Goal: Task Accomplishment & Management: Manage account settings

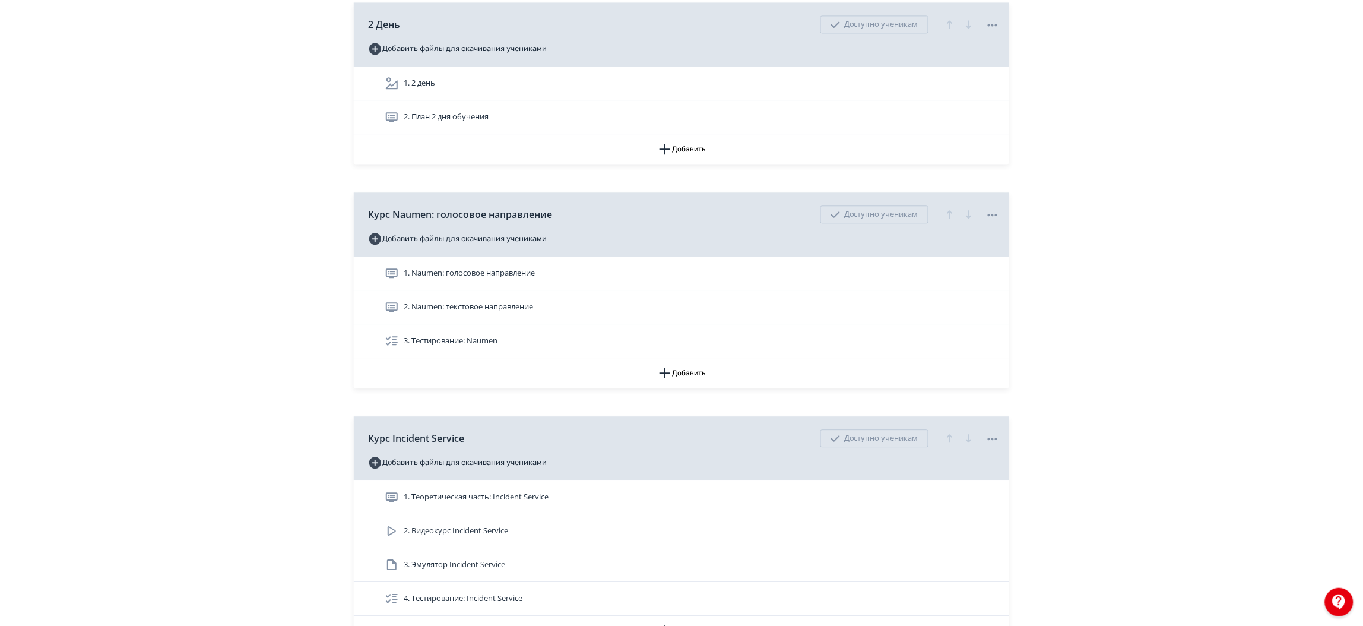
scroll to position [1002, 0]
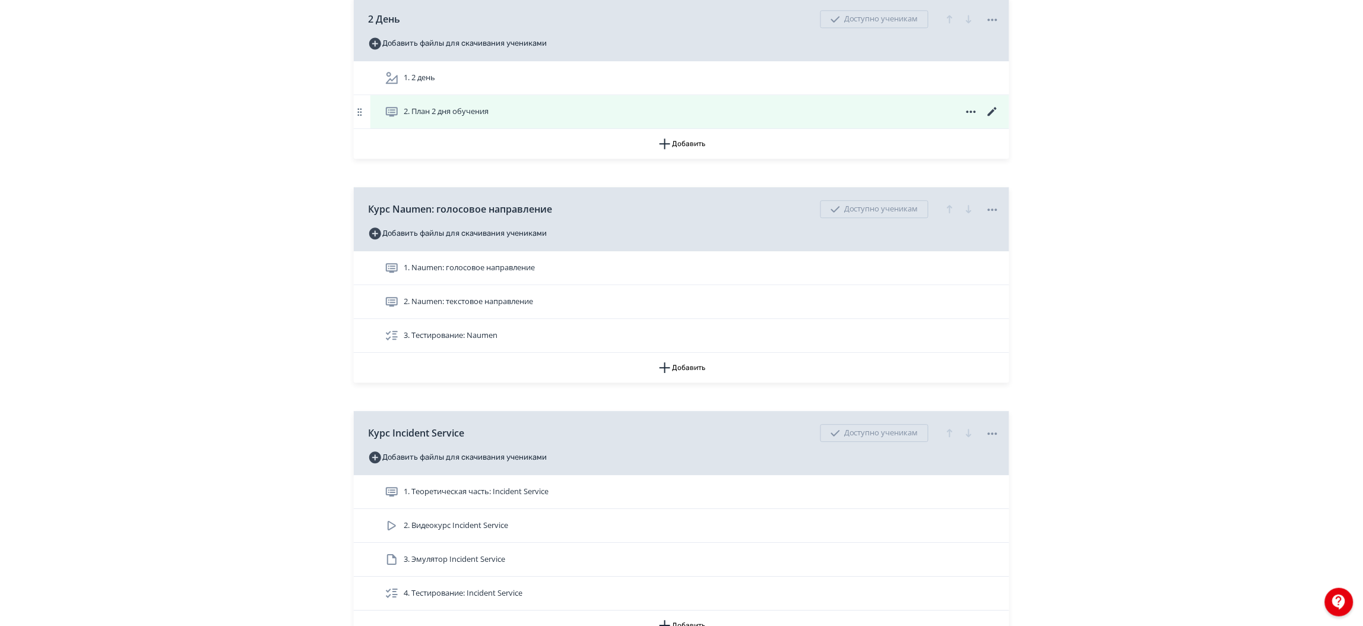
click at [989, 112] on icon at bounding box center [993, 112] width 14 height 14
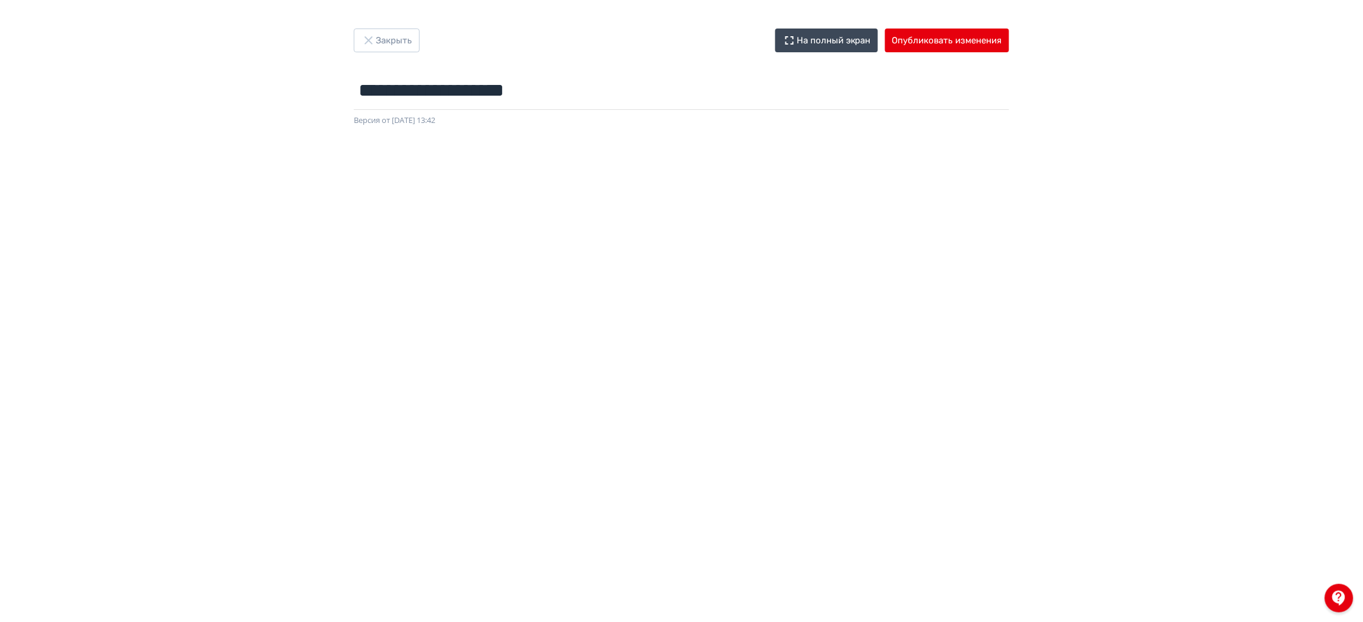
drag, startPoint x: 401, startPoint y: 56, endPoint x: 398, endPoint y: 46, distance: 10.4
click at [398, 46] on div "**********" at bounding box center [681, 78] width 713 height 98
click at [398, 46] on button "Закрыть" at bounding box center [387, 41] width 66 height 24
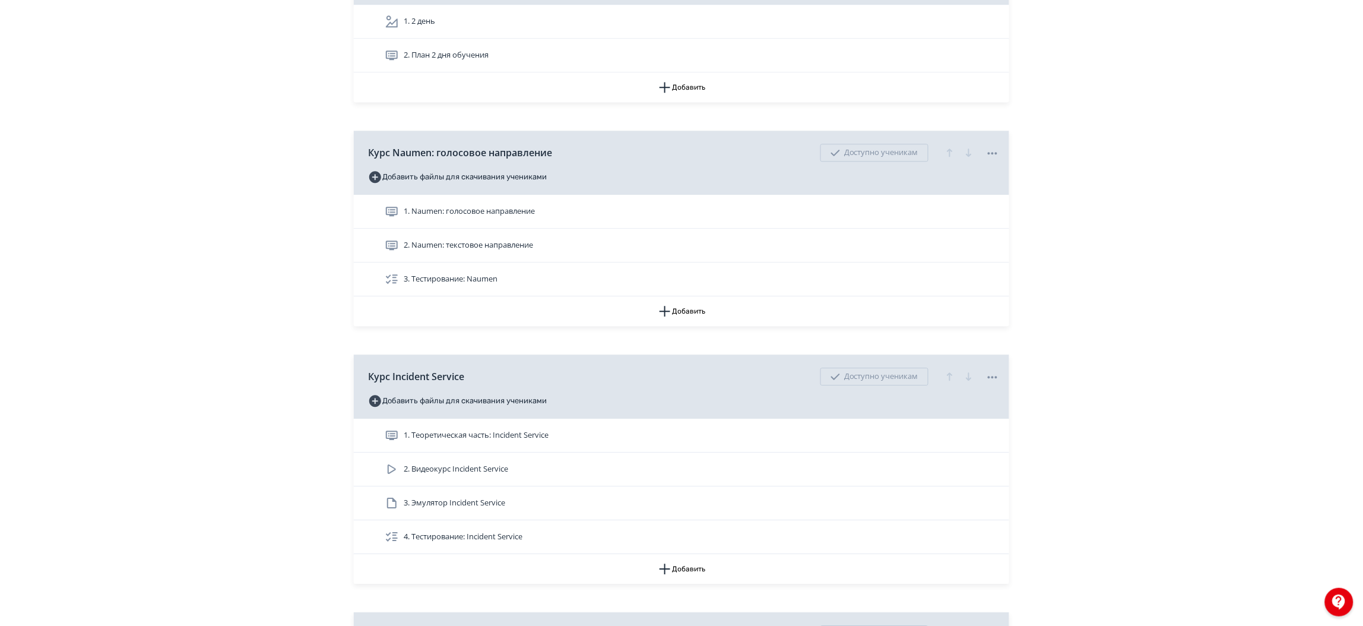
scroll to position [1070, 0]
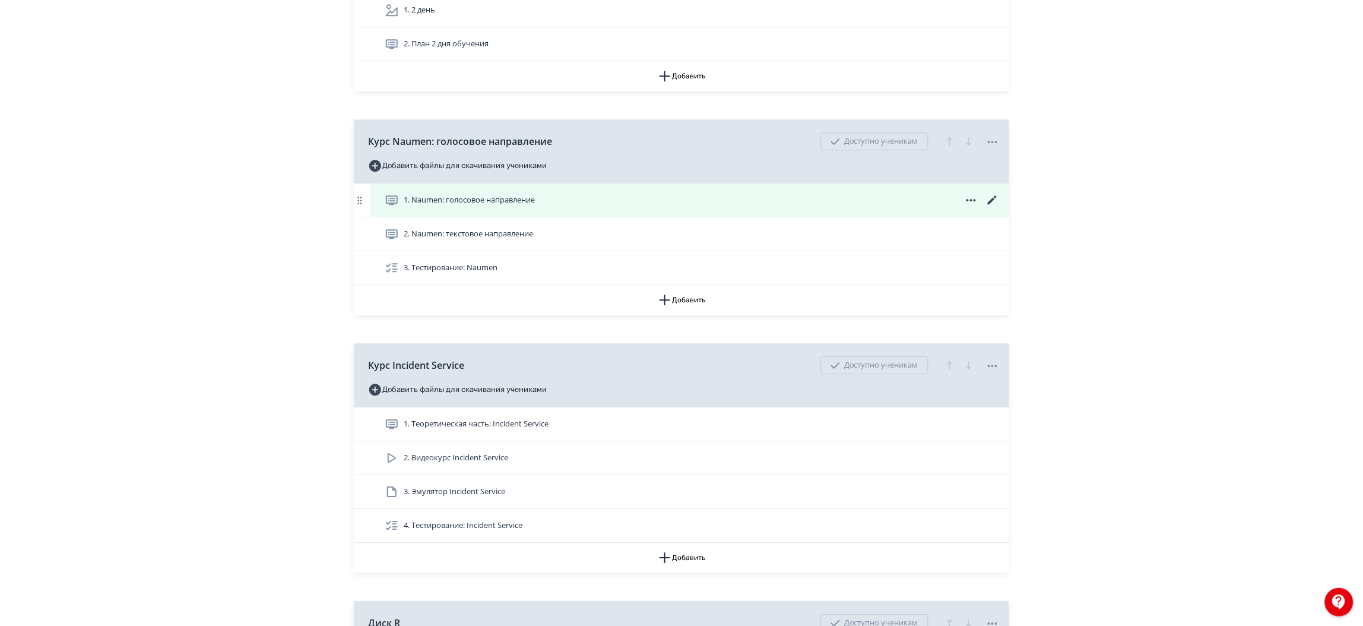
click at [976, 204] on icon at bounding box center [971, 200] width 14 height 14
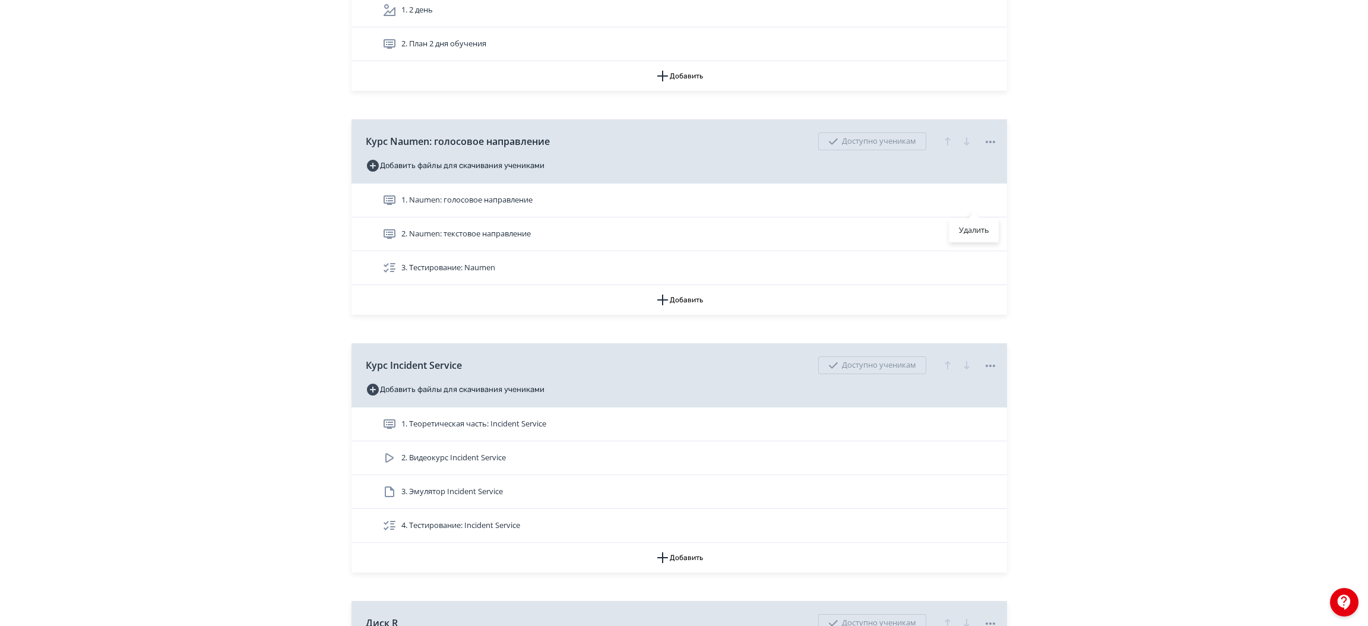
click at [924, 208] on div "Удалить" at bounding box center [684, 313] width 1368 height 626
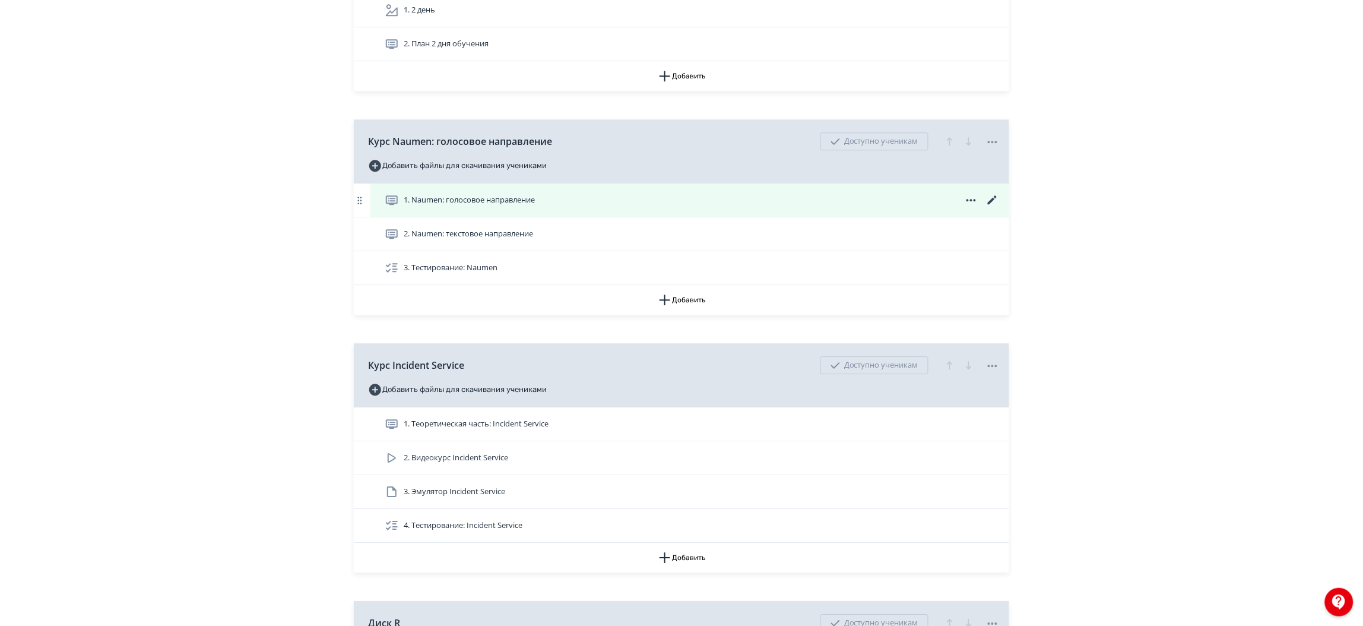
click at [881, 198] on div "1. Naumen: голосовое направление" at bounding box center [692, 200] width 615 height 14
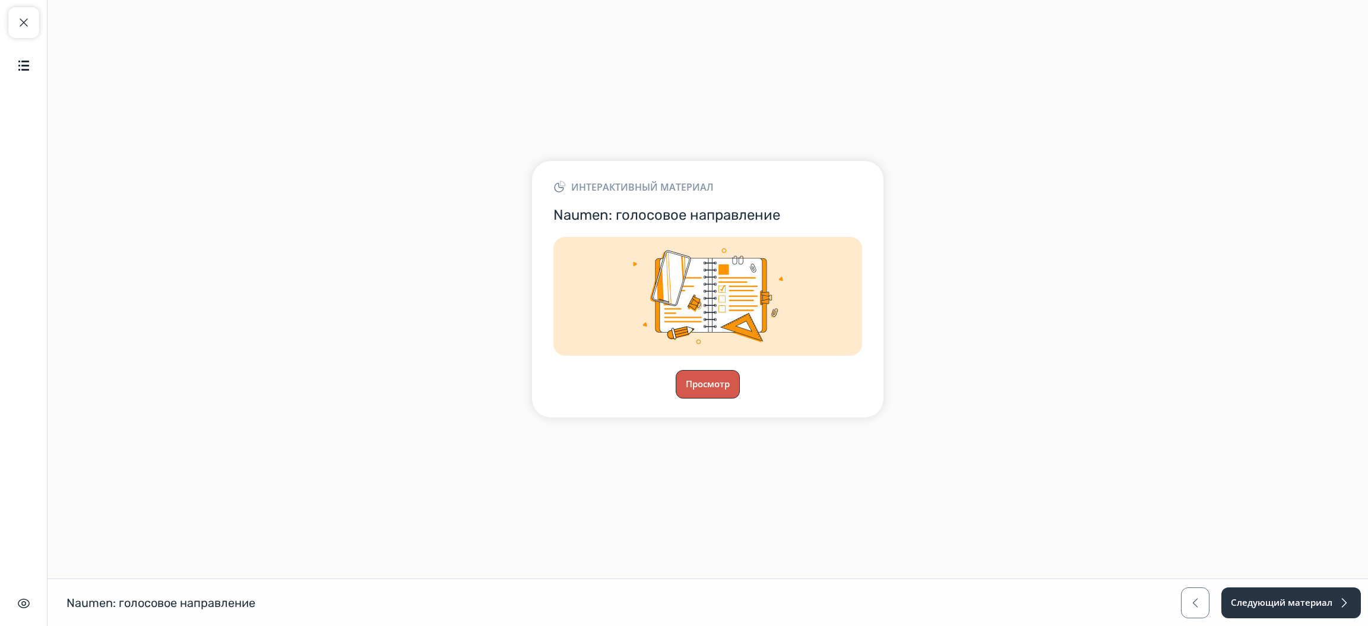
click at [688, 376] on button "Просмотр" at bounding box center [708, 384] width 64 height 29
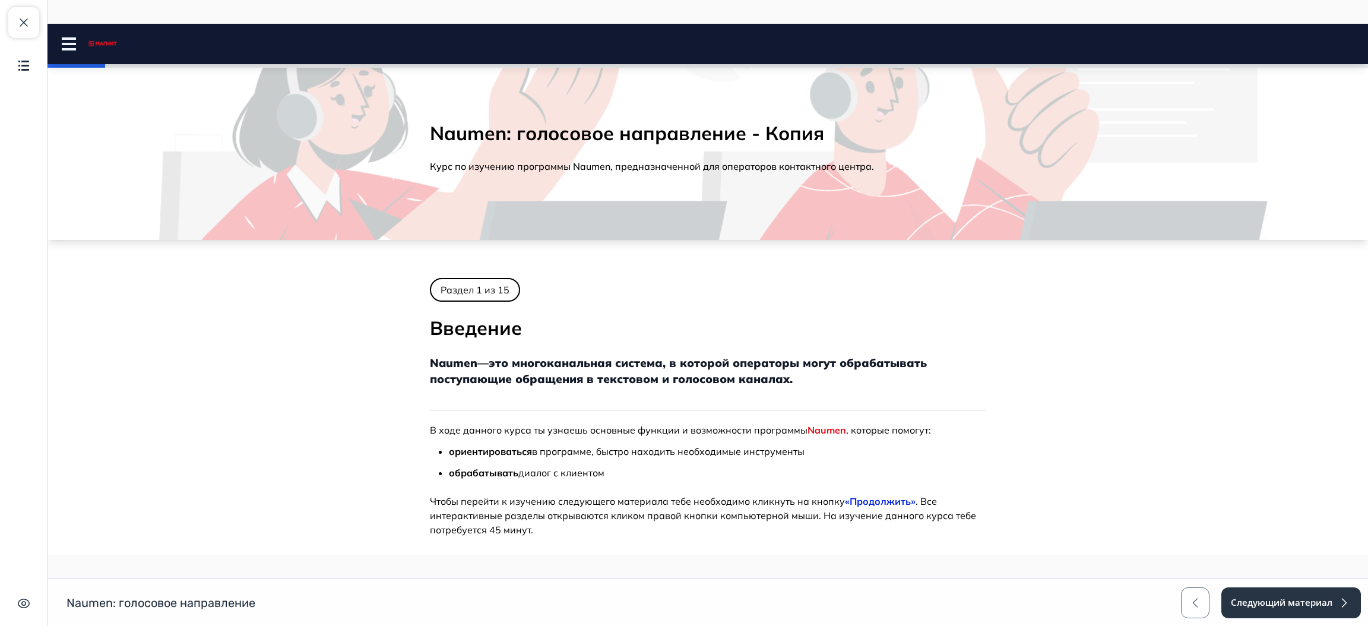
click at [69, 39] on rect at bounding box center [69, 38] width 14 height 2
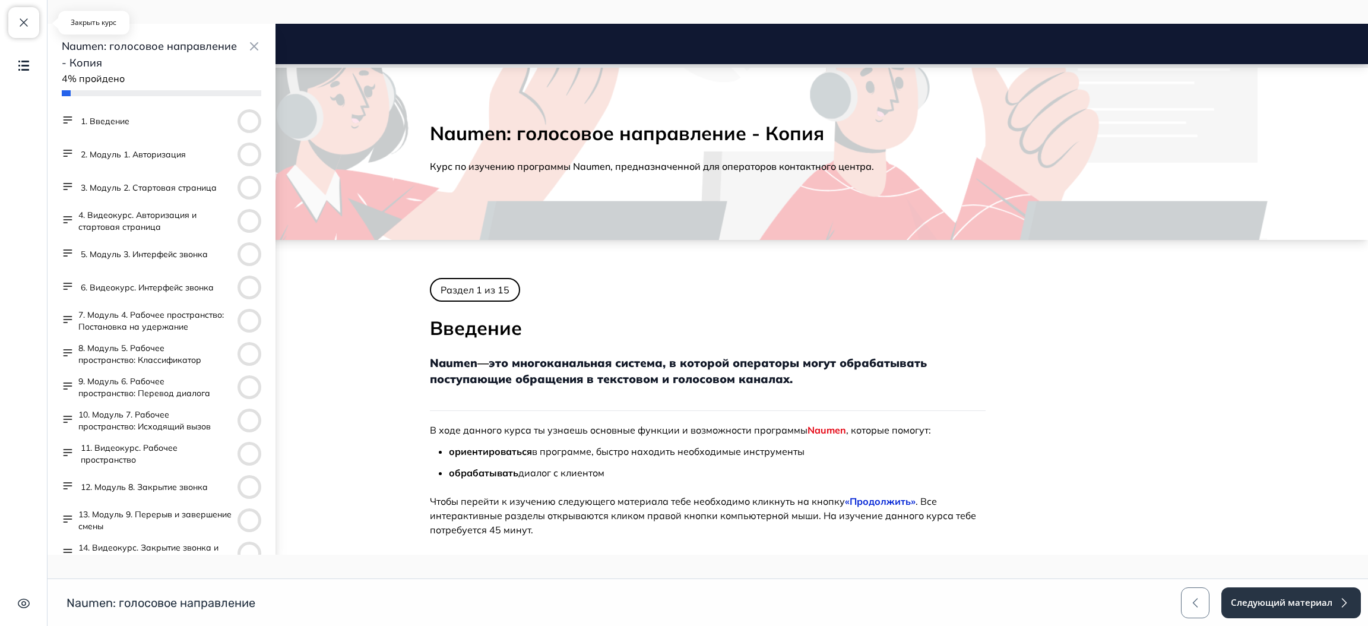
click at [24, 30] on button "Закрыть курс" at bounding box center [23, 22] width 31 height 31
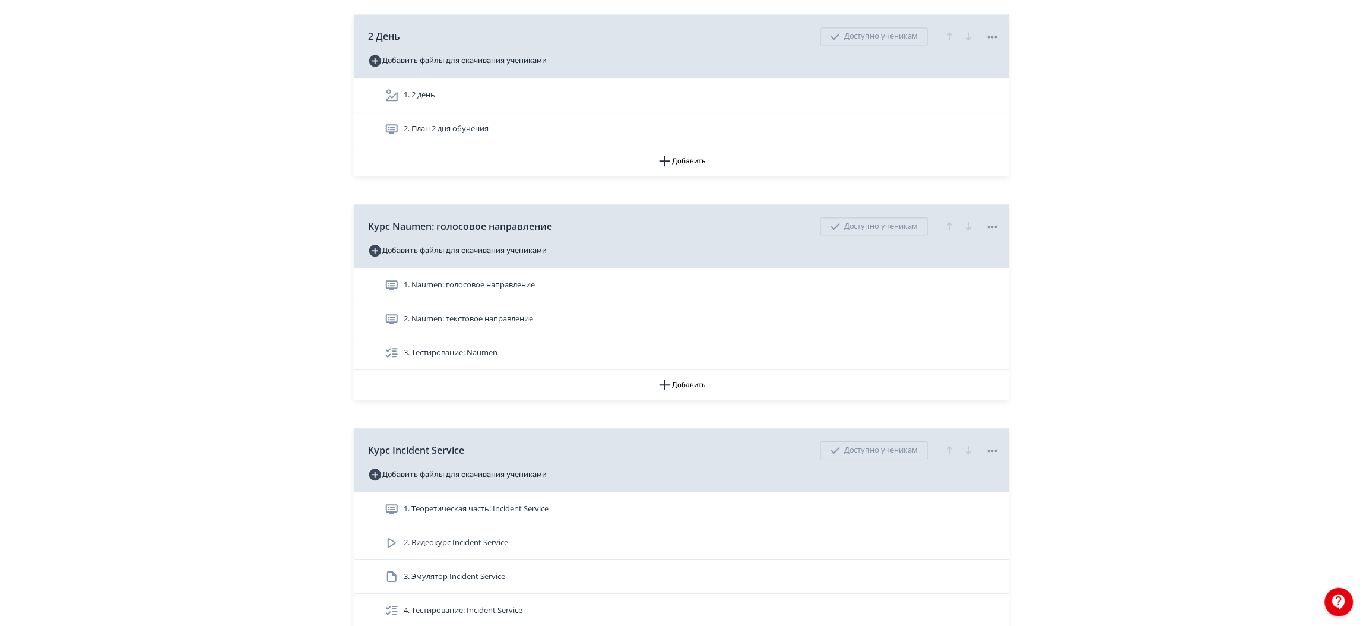
scroll to position [996, 0]
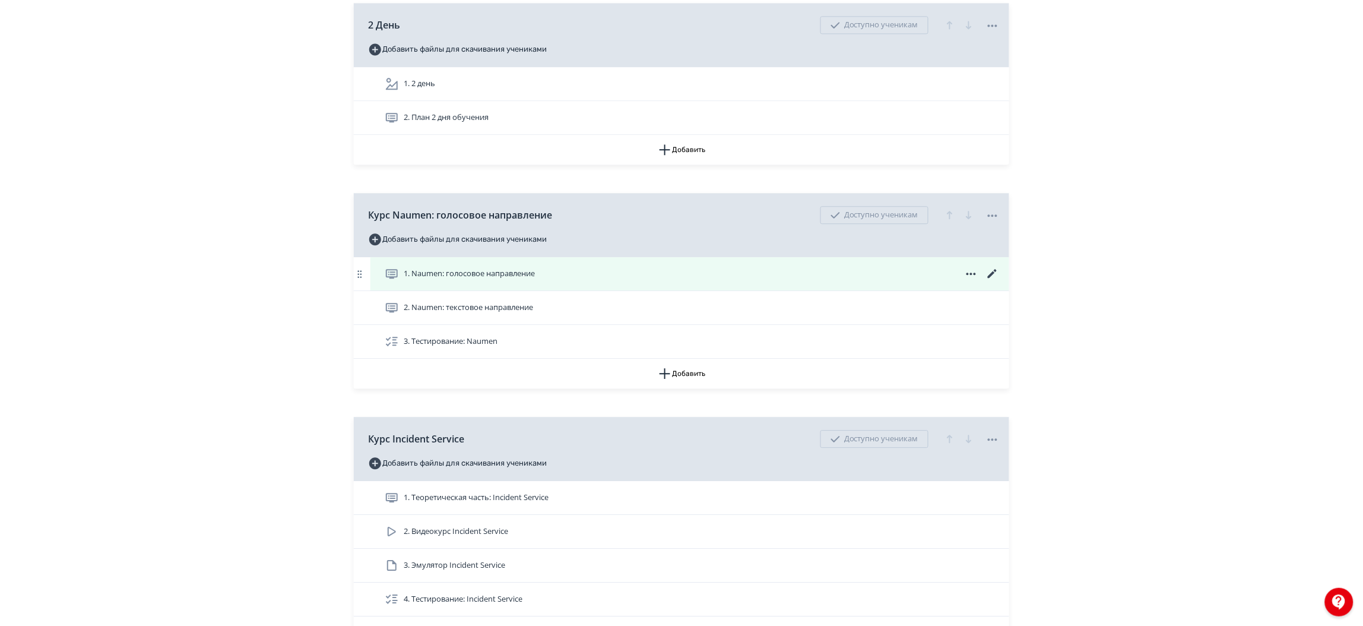
click at [971, 275] on icon at bounding box center [972, 274] width 10 height 2
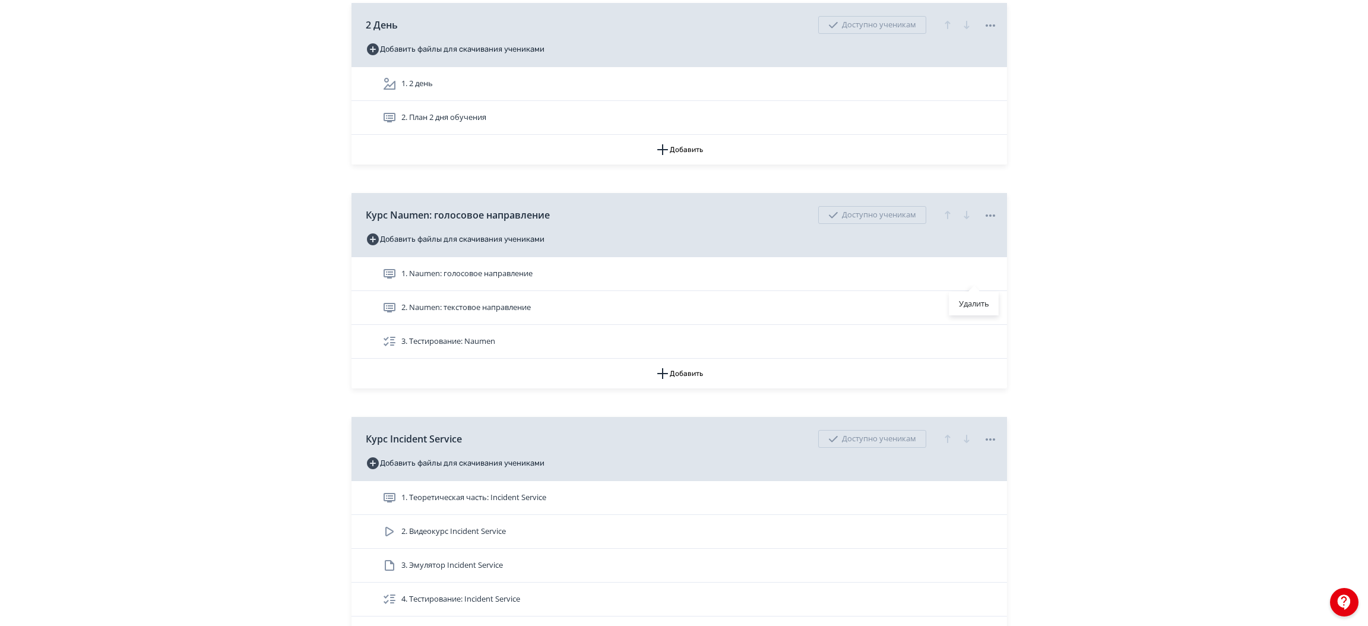
click at [1025, 267] on div "Удалить" at bounding box center [684, 313] width 1368 height 626
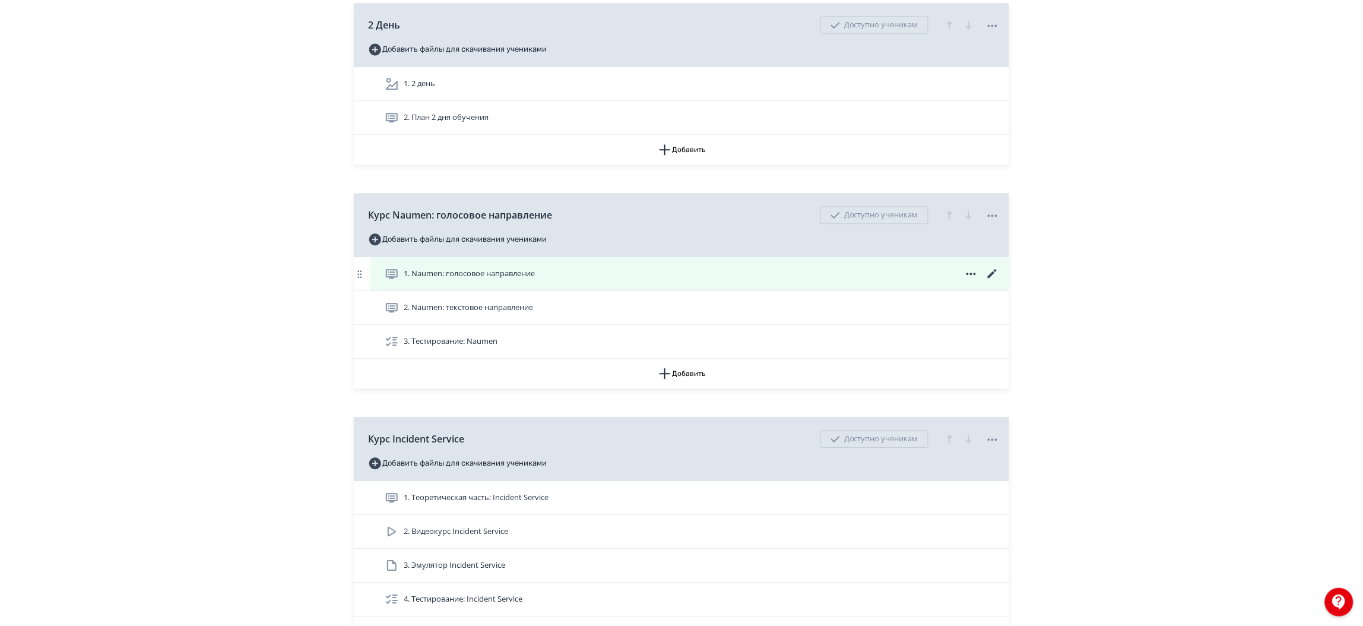
click at [995, 277] on icon at bounding box center [992, 273] width 9 height 9
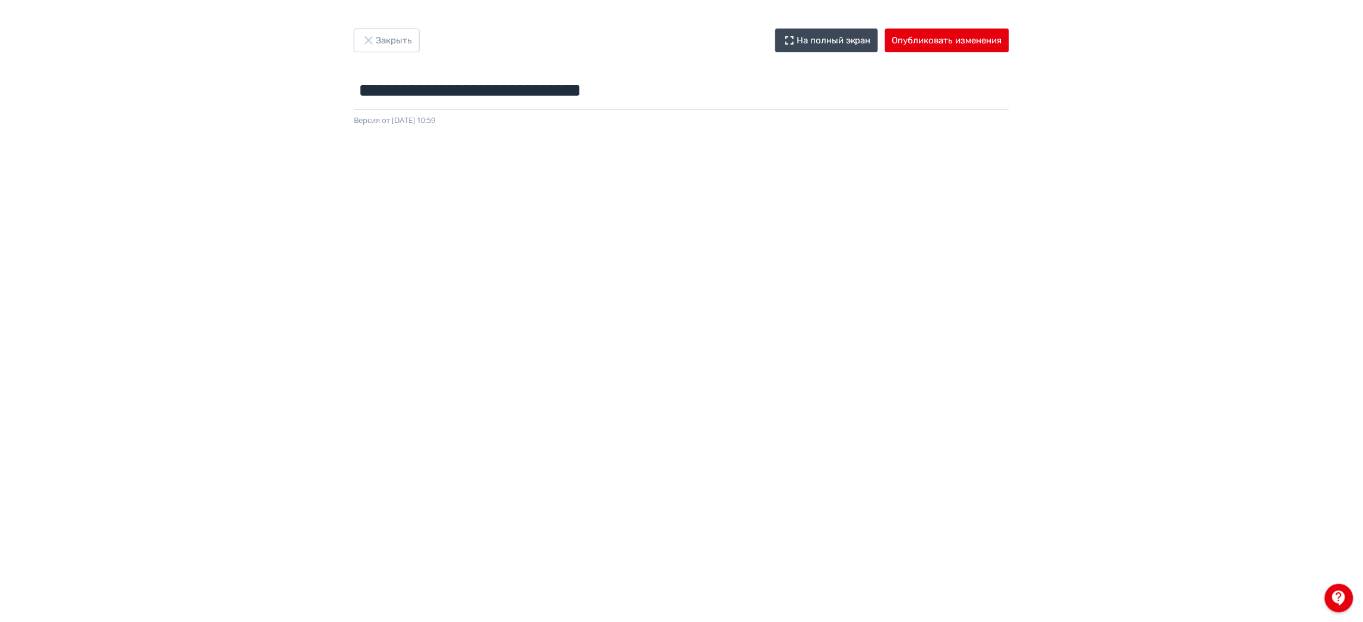
click at [1252, 94] on div "**********" at bounding box center [681, 311] width 1363 height 565
click at [404, 37] on button "Закрыть" at bounding box center [387, 41] width 66 height 24
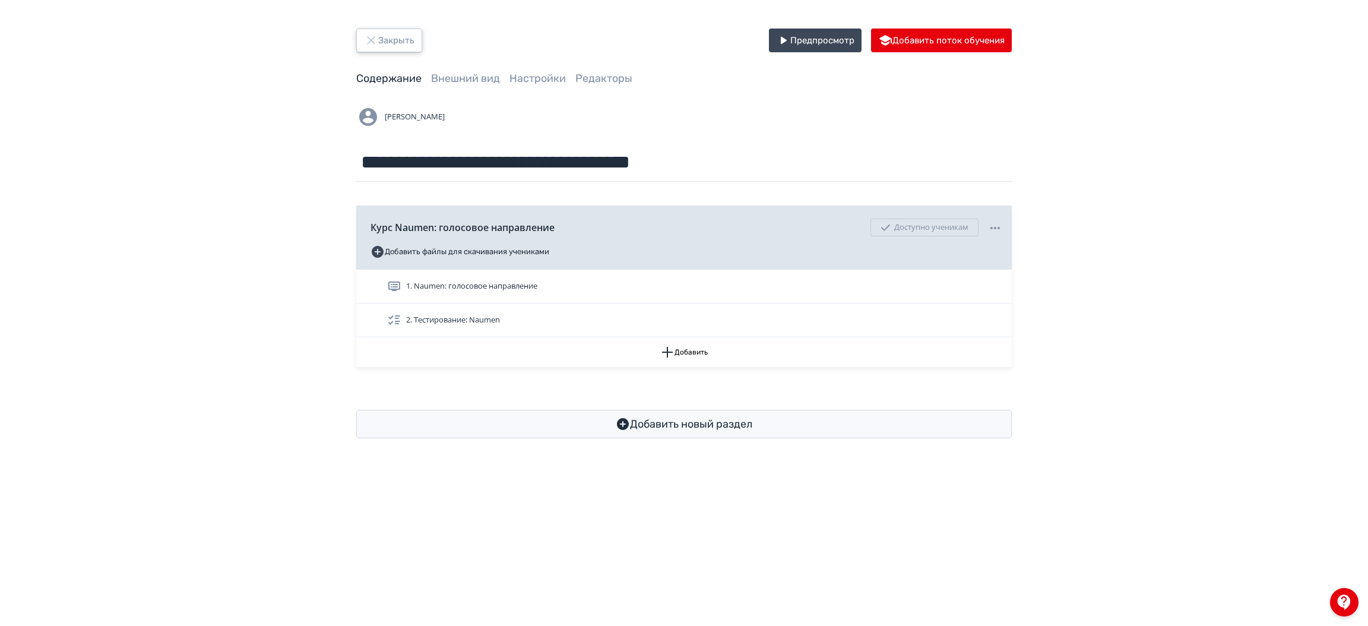
click at [398, 48] on button "Закрыть" at bounding box center [389, 41] width 66 height 24
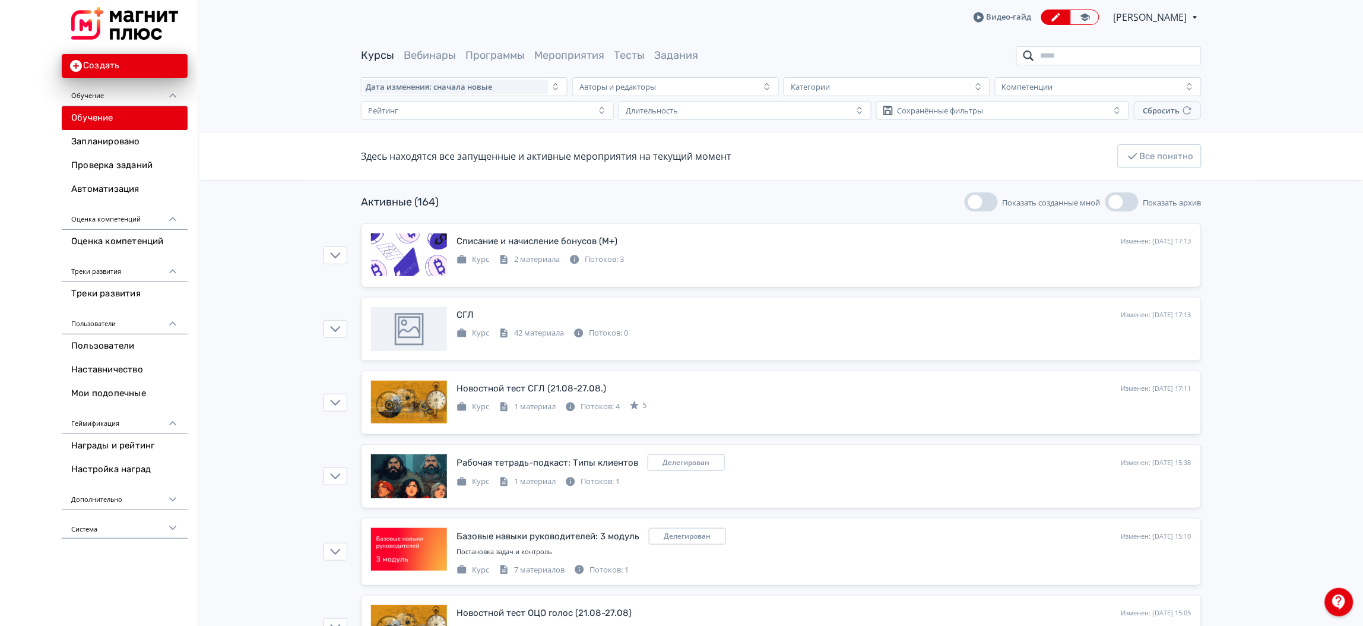
click at [1075, 53] on input "search" at bounding box center [1109, 55] width 185 height 19
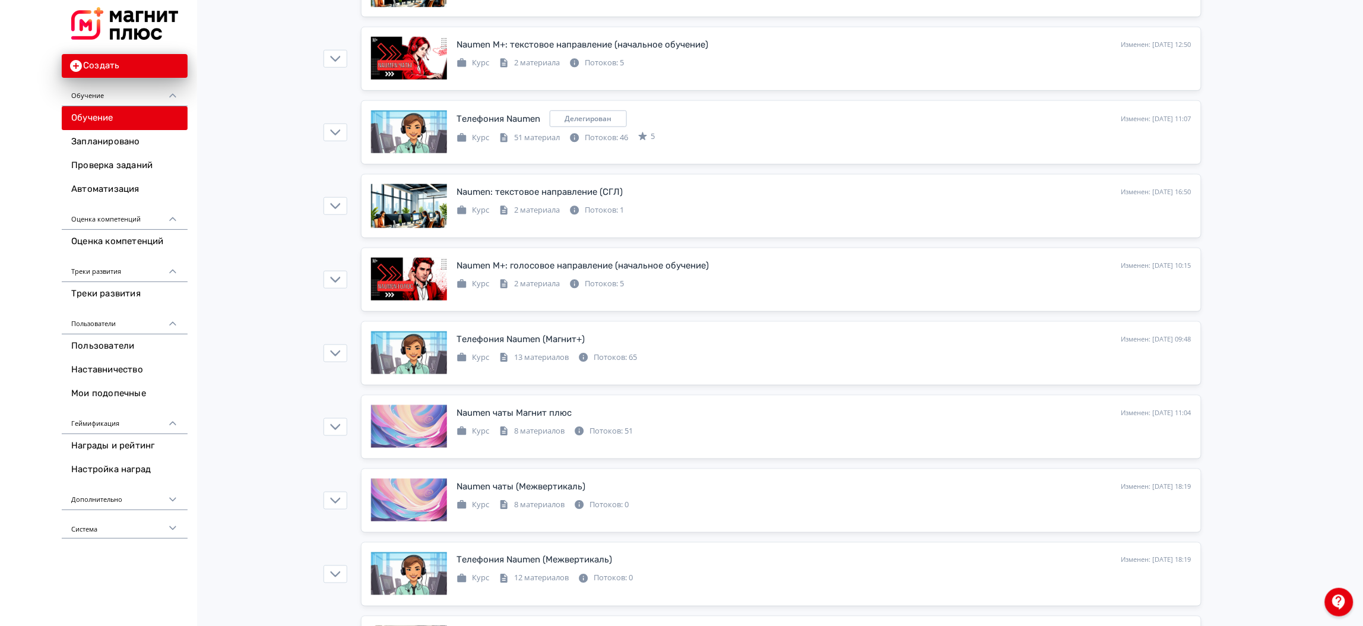
scroll to position [352, 0]
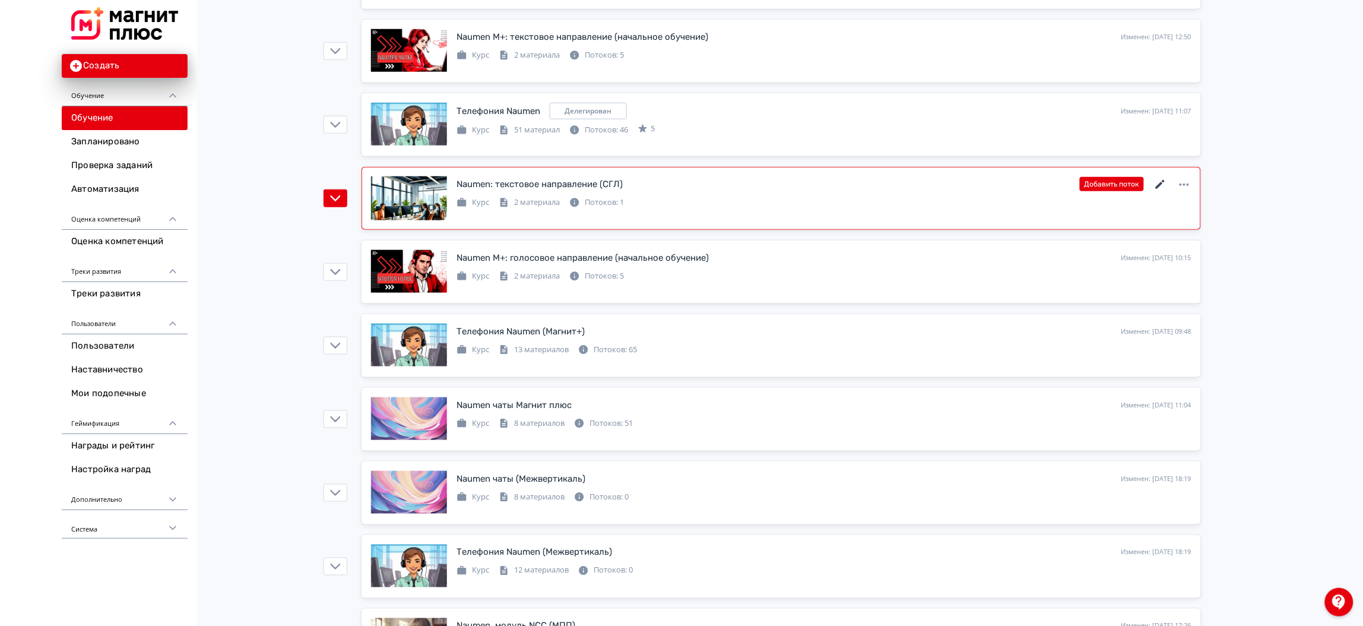
type input "******"
click at [1156, 183] on icon at bounding box center [1161, 185] width 14 height 14
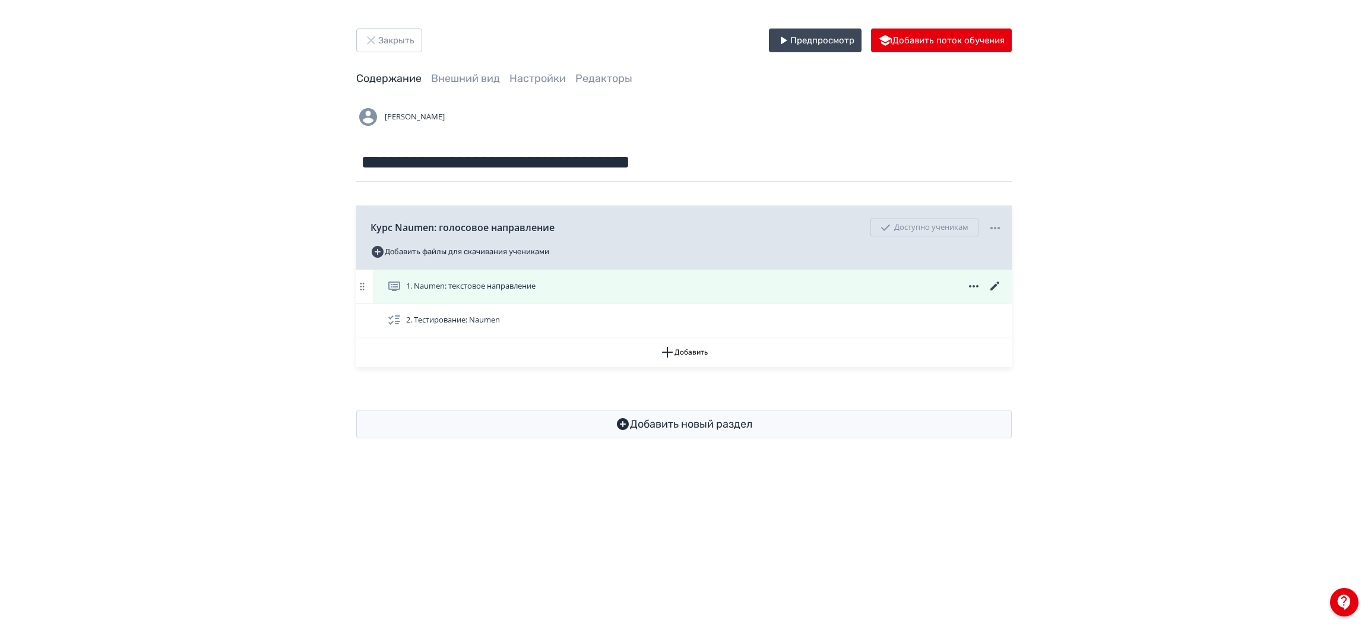
click at [991, 284] on icon at bounding box center [995, 286] width 14 height 14
